Goal: Navigation & Orientation: Find specific page/section

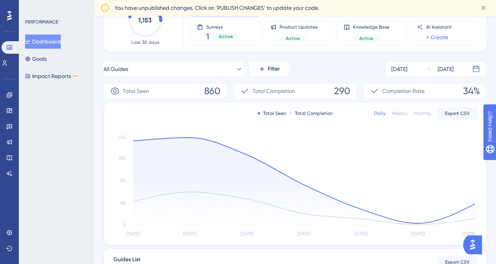
scroll to position [13, 0]
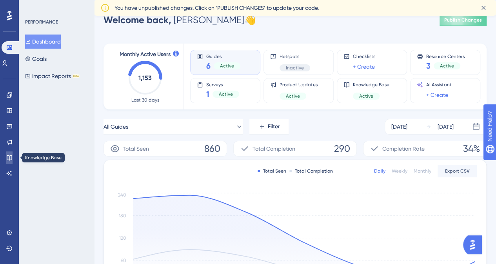
click at [9, 159] on icon at bounding box center [9, 157] width 5 height 5
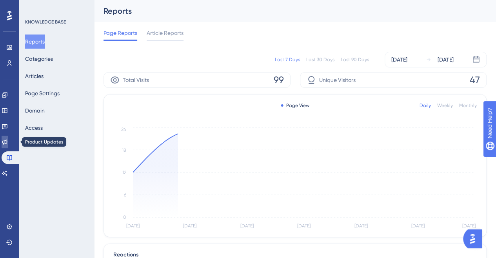
click at [2, 139] on link at bounding box center [5, 142] width 6 height 13
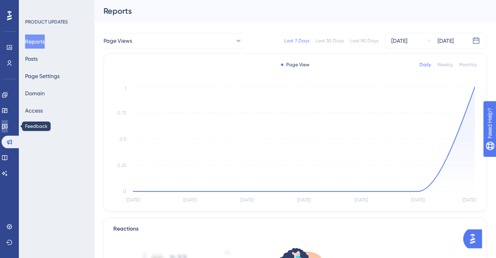
click at [7, 129] on icon at bounding box center [5, 126] width 6 height 6
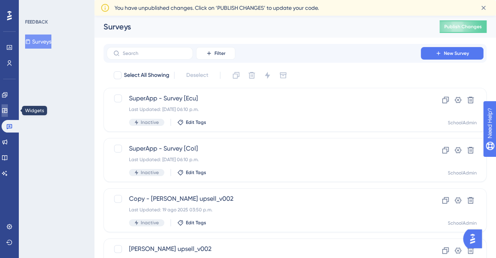
click at [7, 111] on icon at bounding box center [4, 110] width 5 height 5
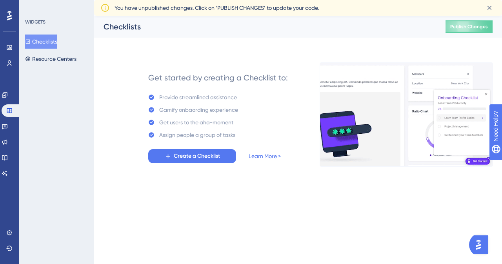
click at [246, 0] on html "Performance Users Engagement Widgets Feedback Product Updates Knowledge Base AI…" at bounding box center [251, 0] width 502 height 0
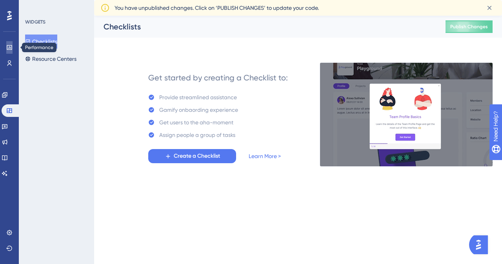
click at [8, 50] on icon at bounding box center [9, 47] width 5 height 5
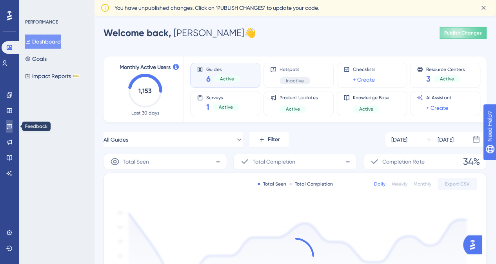
click at [9, 127] on icon at bounding box center [9, 126] width 5 height 5
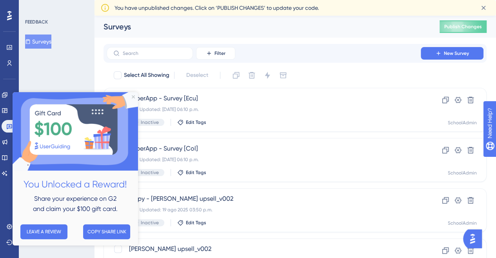
click at [132, 98] on div "You Unlocked a Reward! Share your experience on G2 and claim your $100 gift car…" at bounding box center [76, 168] width 126 height 153
click at [134, 97] on icon "Close Preview" at bounding box center [133, 96] width 3 height 3
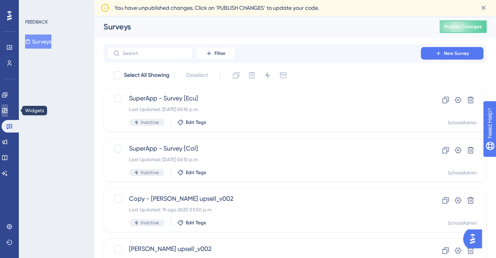
click at [8, 113] on icon at bounding box center [5, 111] width 6 height 6
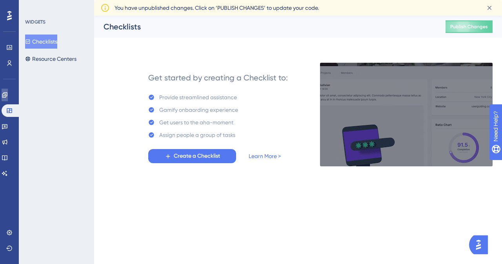
click at [8, 100] on link at bounding box center [5, 95] width 6 height 13
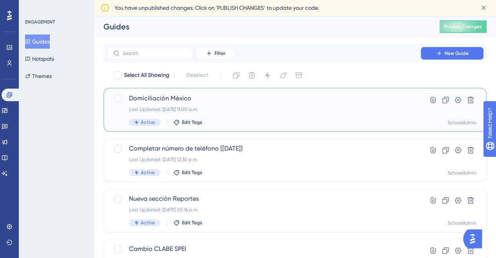
click at [229, 108] on div "Last Updated: [DATE] 11:00 a.m." at bounding box center [264, 109] width 270 height 6
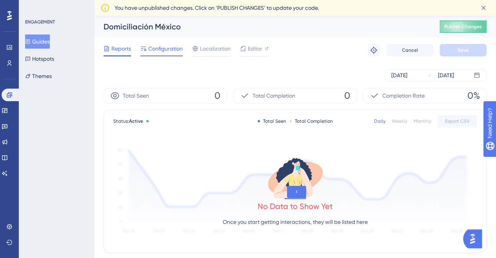
click at [156, 51] on span "Configuration" at bounding box center [165, 48] width 35 height 9
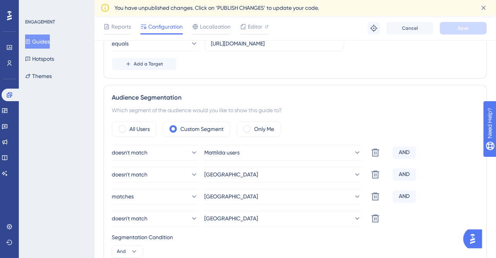
scroll to position [157, 0]
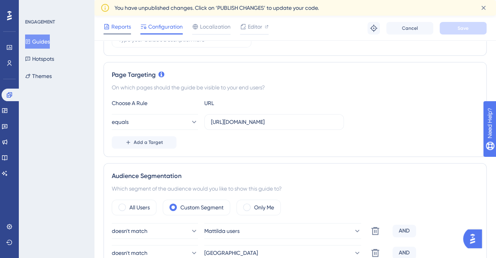
click at [119, 33] on div "Reports" at bounding box center [117, 28] width 27 height 13
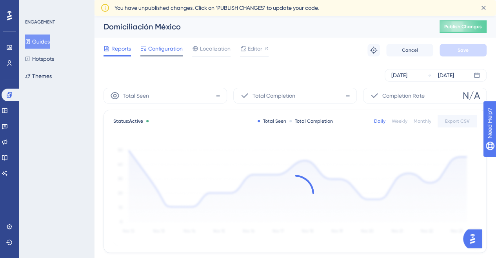
click at [163, 53] on div "Configuration" at bounding box center [162, 50] width 42 height 13
